Goal: Complete application form

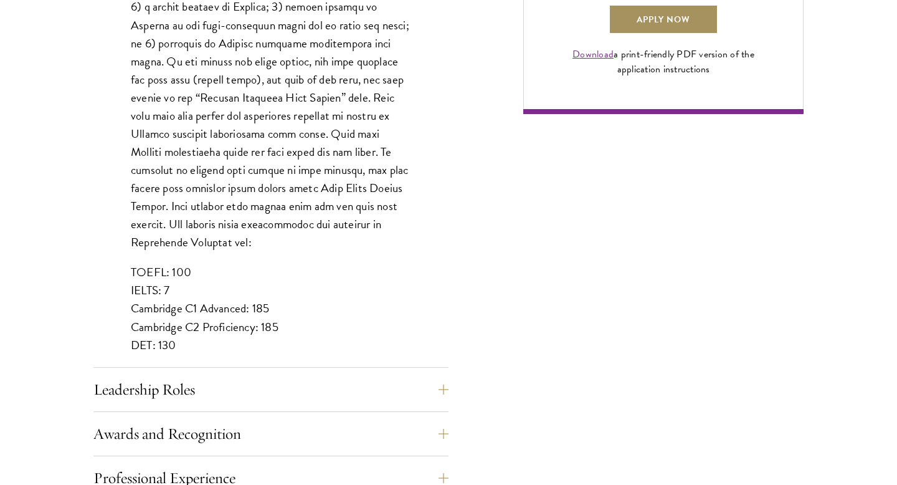
click at [670, 34] on link "Apply Now" at bounding box center [664, 19] width 110 height 30
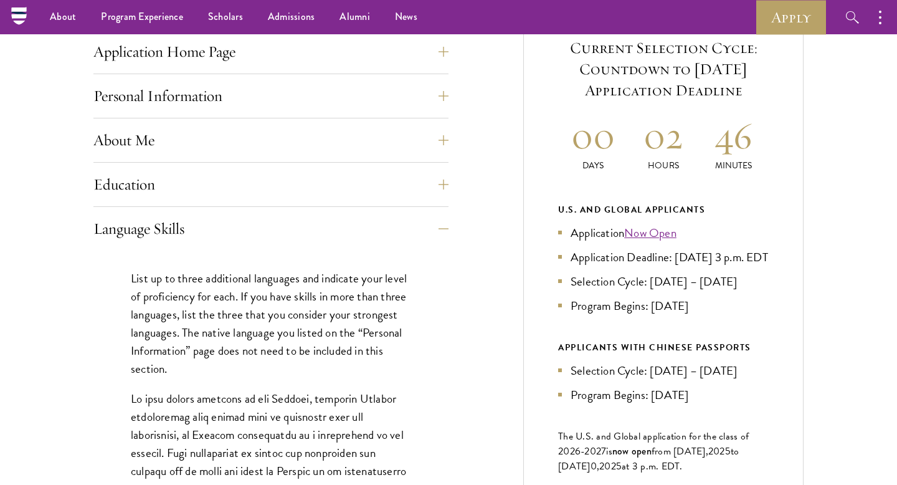
scroll to position [503, 0]
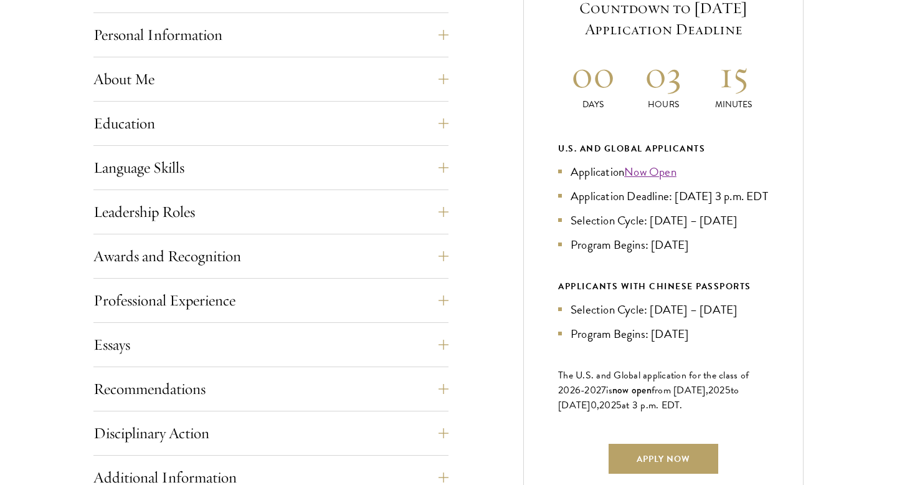
scroll to position [589, 0]
